Goal: Information Seeking & Learning: Compare options

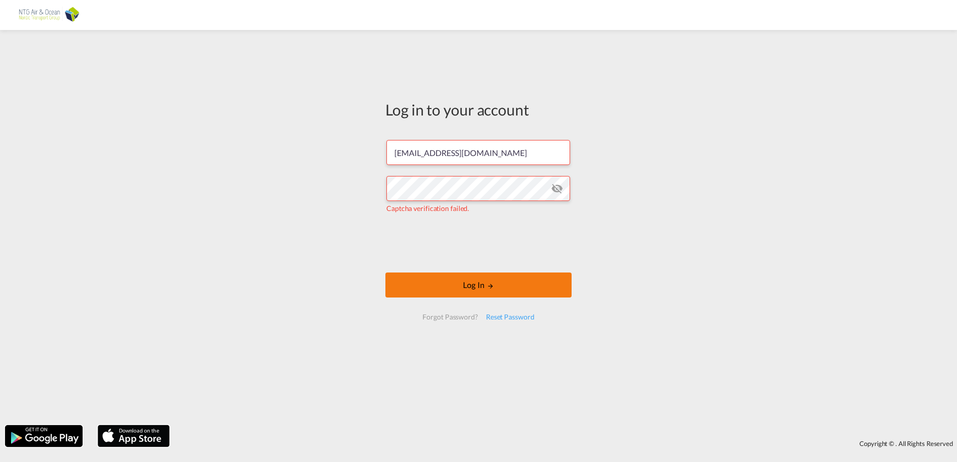
click at [526, 280] on button "Log In" at bounding box center [478, 285] width 186 height 25
